Goal: Task Accomplishment & Management: Manage account settings

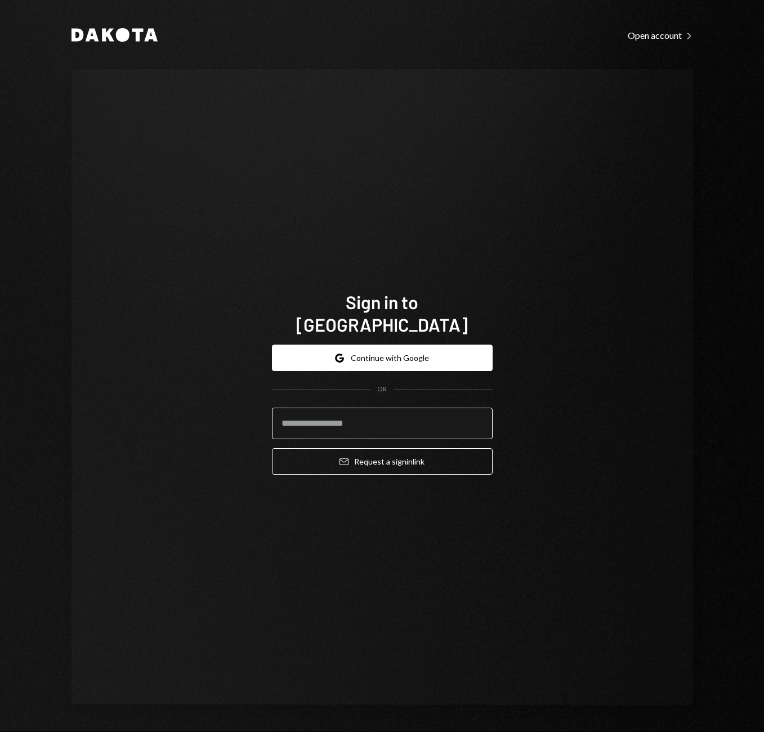
click at [310, 408] on input "email" at bounding box center [382, 424] width 221 height 32
click at [307, 411] on input "email" at bounding box center [382, 424] width 221 height 32
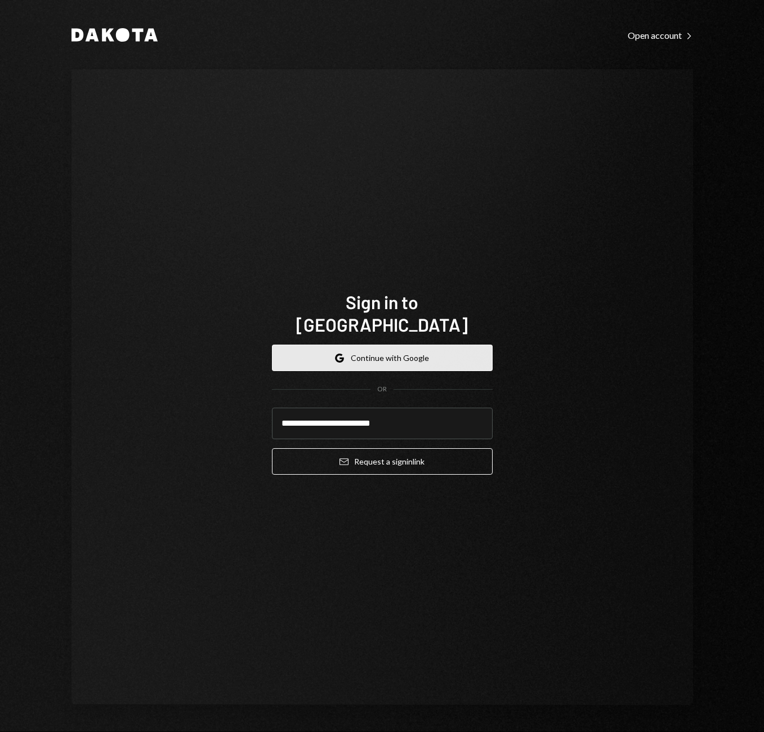
type input "**********"
click at [385, 346] on button "Google Continue with Google" at bounding box center [382, 358] width 221 height 26
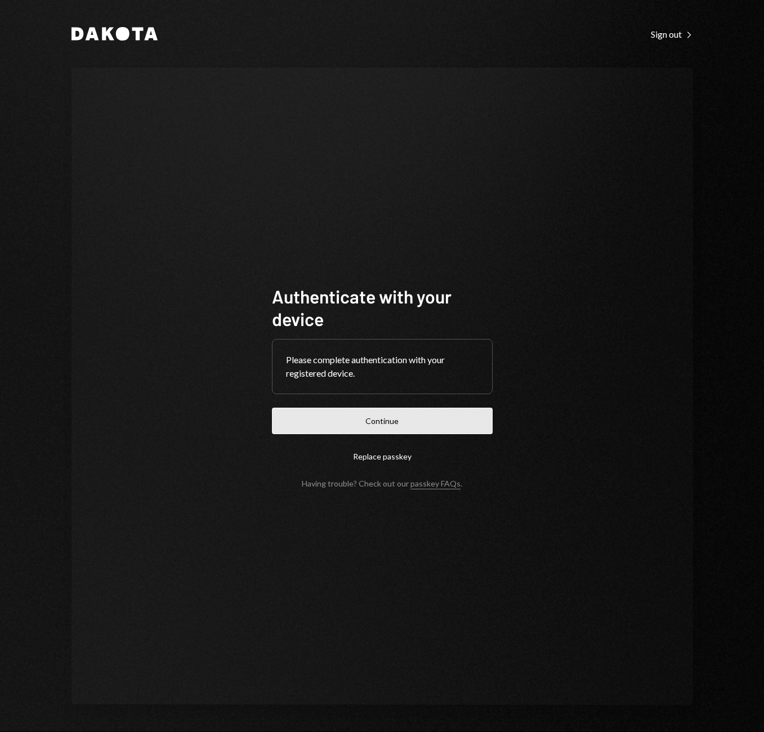
click at [383, 427] on button "Continue" at bounding box center [382, 421] width 221 height 26
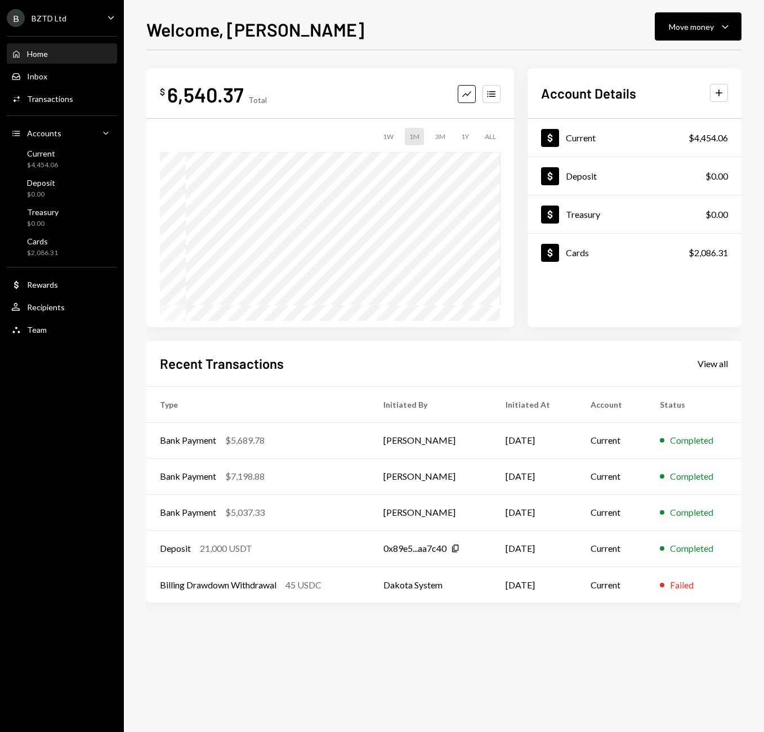
click at [108, 17] on icon "Caret Down" at bounding box center [111, 17] width 12 height 12
